Goal: Transaction & Acquisition: Obtain resource

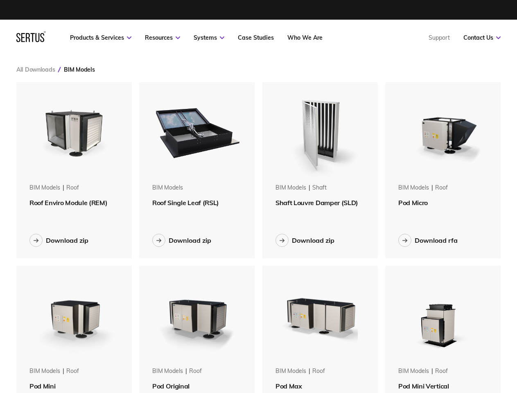
click at [162, 38] on link "Resources" at bounding box center [162, 37] width 35 height 7
click at [209, 38] on link "Systems" at bounding box center [208, 37] width 31 height 7
click at [481, 38] on link "Contact Us" at bounding box center [481, 37] width 37 height 7
click at [79, 70] on div "BIM Models" at bounding box center [79, 69] width 31 height 7
click at [74, 131] on img at bounding box center [74, 131] width 98 height 98
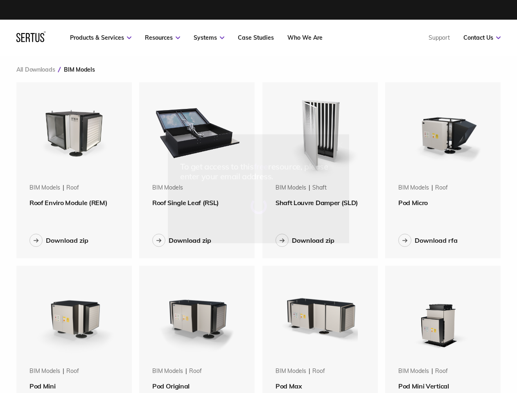
click at [74, 202] on div "To get access to this free resource, please enter your email address." at bounding box center [258, 196] width 517 height 393
click at [59, 240] on div "Download zip" at bounding box center [67, 240] width 43 height 8
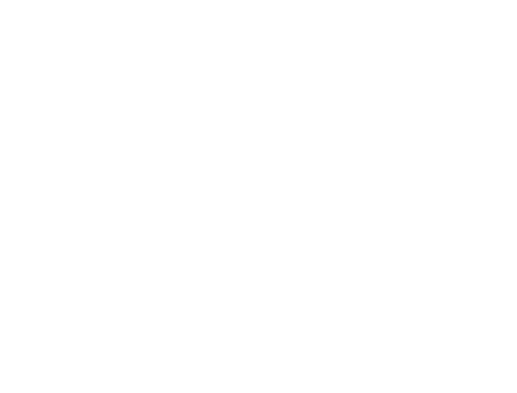
click at [197, 3] on html at bounding box center [258, 1] width 517 height 3
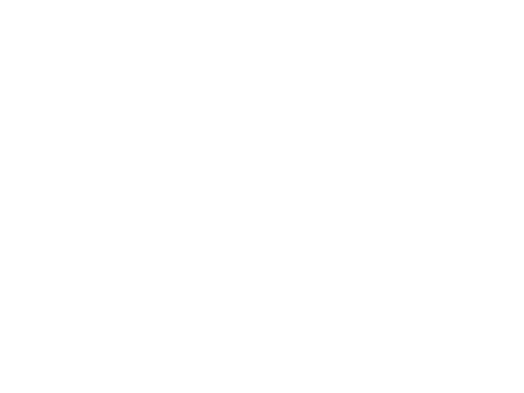
click at [197, 3] on html at bounding box center [262, 1] width 524 height 3
